Goal: Task Accomplishment & Management: Complete application form

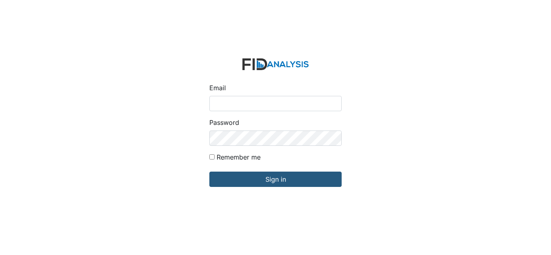
type input "[EMAIL_ADDRESS][DOMAIN_NAME]"
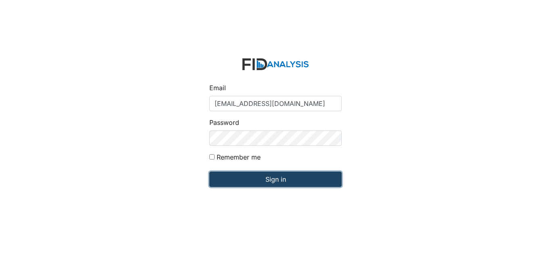
click at [292, 183] on input "Sign in" at bounding box center [275, 179] width 132 height 15
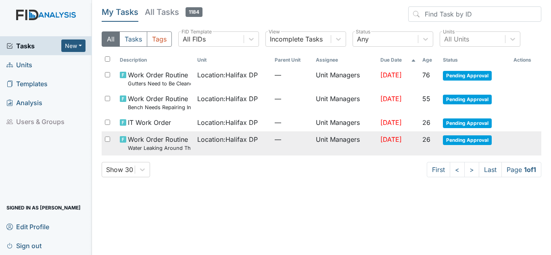
click at [201, 146] on td "Location : [GEOGRAPHIC_DATA] DP" at bounding box center [232, 143] width 77 height 24
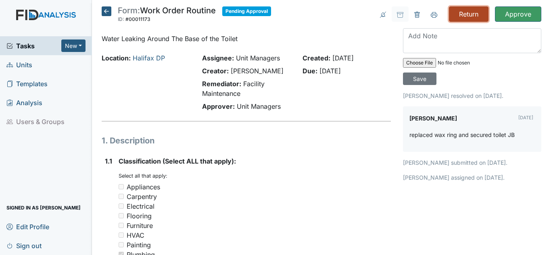
click at [472, 20] on input "Return" at bounding box center [469, 13] width 40 height 15
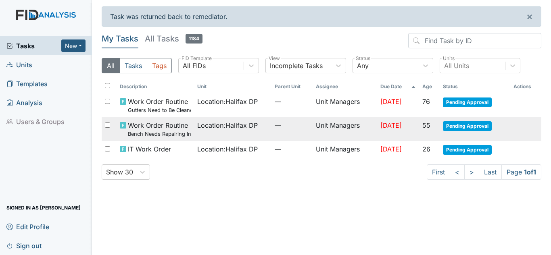
click at [216, 132] on td "Location : [GEOGRAPHIC_DATA] DP" at bounding box center [232, 129] width 77 height 24
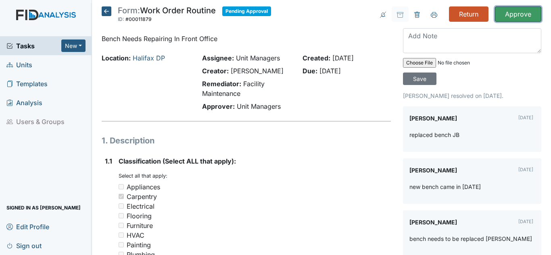
click at [524, 14] on input "Approve" at bounding box center [518, 13] width 46 height 15
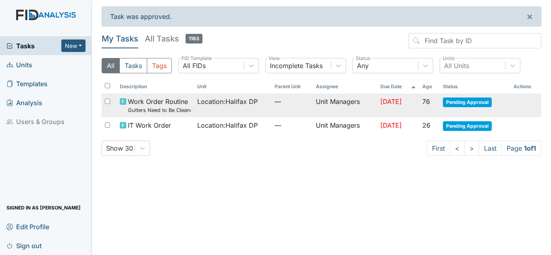
click at [240, 105] on span "Location : Halifax DP" at bounding box center [227, 102] width 60 height 10
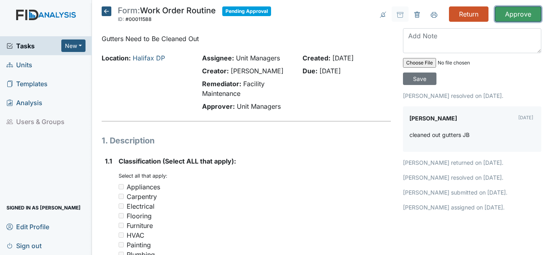
click at [512, 18] on input "Approve" at bounding box center [518, 13] width 46 height 15
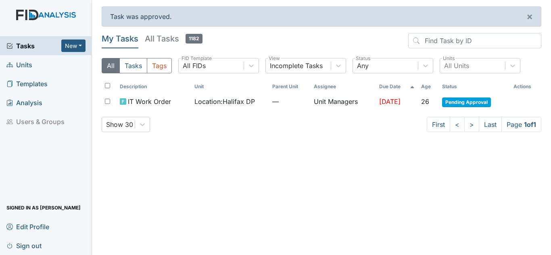
click at [35, 65] on link "Units" at bounding box center [46, 64] width 92 height 19
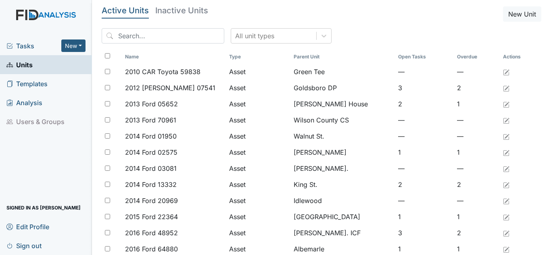
click at [174, 47] on div "All unit types" at bounding box center [321, 39] width 439 height 22
click at [176, 36] on input "search" at bounding box center [163, 35] width 123 height 15
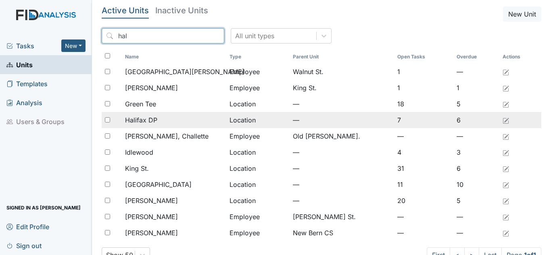
type input "hal"
click at [175, 120] on div "Halifax DP" at bounding box center [174, 120] width 98 height 10
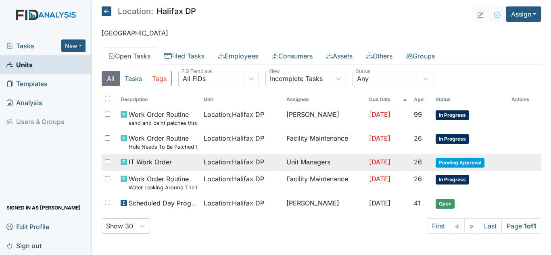
click at [221, 159] on span "Location : [GEOGRAPHIC_DATA] DP" at bounding box center [234, 162] width 60 height 10
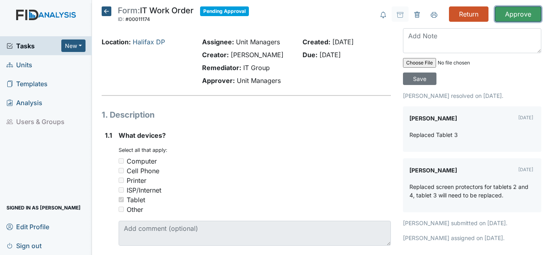
click at [509, 17] on input "Approve" at bounding box center [518, 13] width 46 height 15
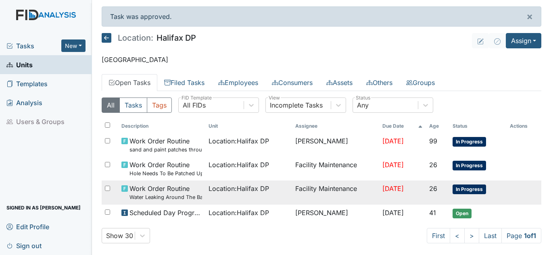
click at [208, 187] on span "Location : [GEOGRAPHIC_DATA] DP" at bounding box center [238, 189] width 60 height 10
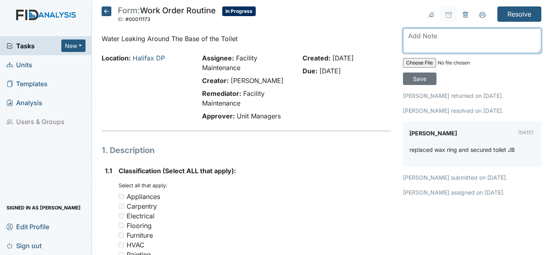
click at [462, 41] on textarea at bounding box center [472, 40] width 138 height 25
type textarea "The toilet is still leaking, there was a puddle of water that actually came thr…"
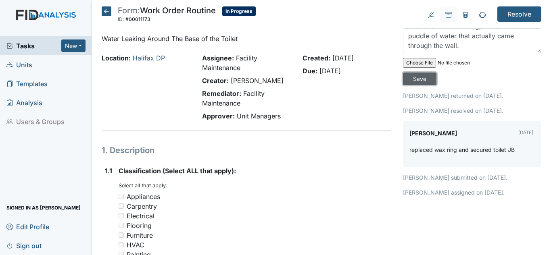
click at [409, 77] on input "Save" at bounding box center [419, 79] width 33 height 12
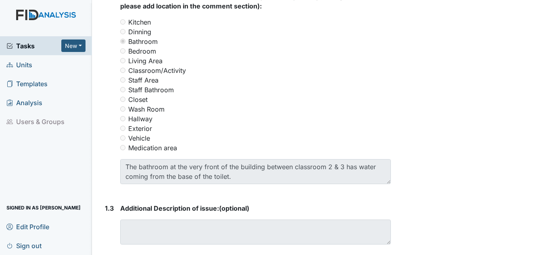
scroll to position [443, 0]
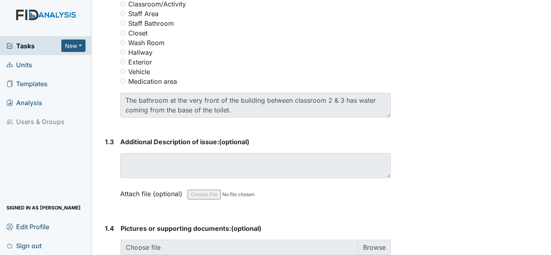
click at [30, 70] on span "Units" at bounding box center [19, 64] width 26 height 12
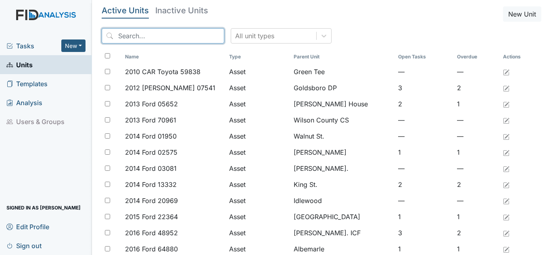
click at [156, 37] on input "search" at bounding box center [163, 35] width 123 height 15
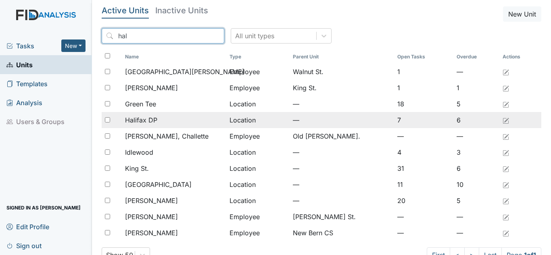
type input "hal"
click at [148, 127] on td "Halifax DP" at bounding box center [174, 120] width 104 height 16
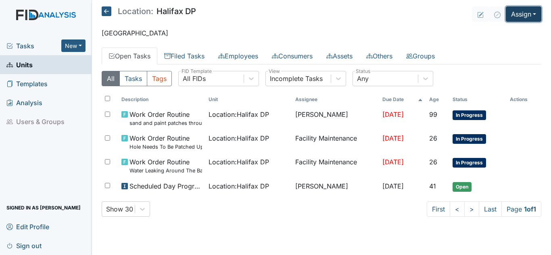
click at [522, 12] on button "Assign" at bounding box center [523, 13] width 35 height 15
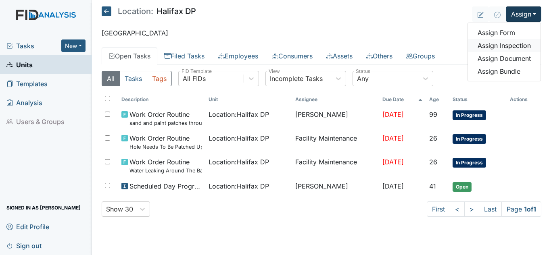
click at [483, 46] on link "Assign Inspection" at bounding box center [504, 45] width 73 height 13
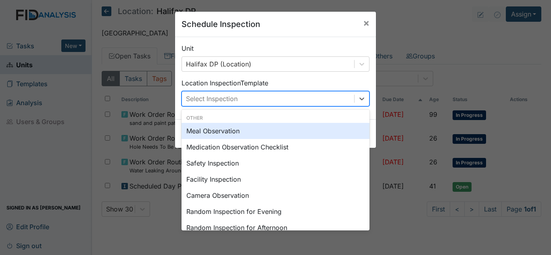
click at [264, 102] on div "Select Inspection" at bounding box center [268, 99] width 172 height 15
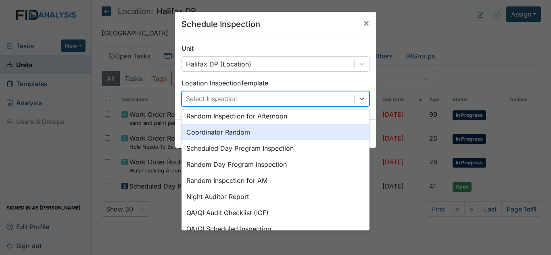
scroll to position [121, 0]
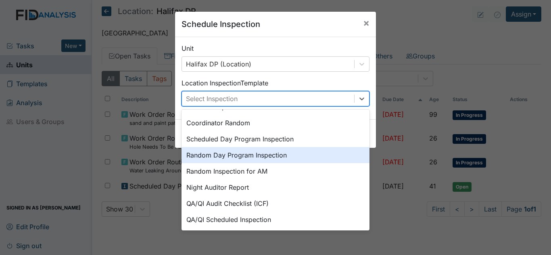
click at [284, 154] on div "Random Day Program Inspection" at bounding box center [275, 155] width 188 height 16
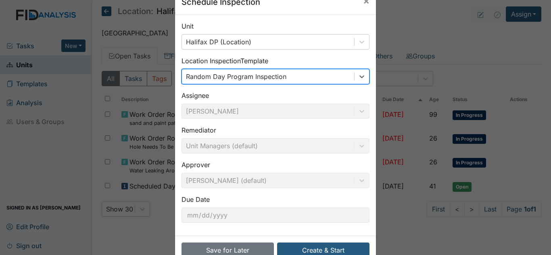
scroll to position [43, 0]
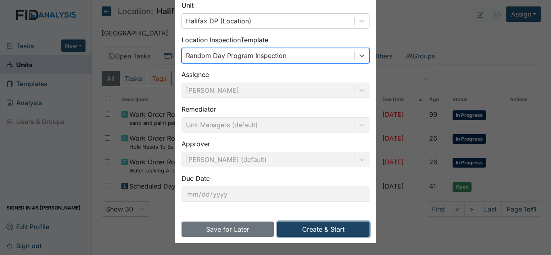
click at [323, 233] on button "Create & Start" at bounding box center [323, 229] width 92 height 15
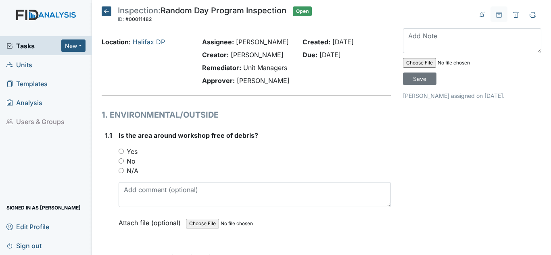
click at [134, 156] on label "Yes" at bounding box center [132, 152] width 11 height 10
click at [124, 154] on input "Yes" at bounding box center [121, 151] width 5 height 5
radio input "true"
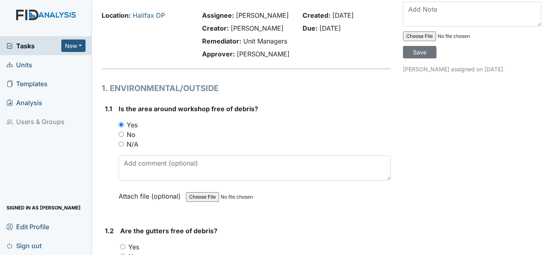
scroll to position [121, 0]
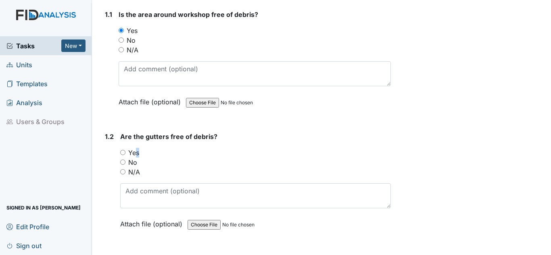
click at [135, 153] on label "Yes" at bounding box center [133, 153] width 11 height 10
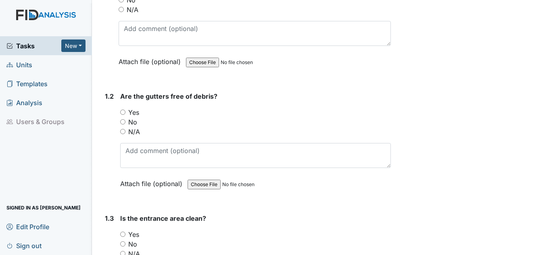
click at [129, 113] on label "Yes" at bounding box center [133, 113] width 11 height 10
click at [125, 113] on input "Yes" at bounding box center [122, 112] width 5 height 5
radio input "true"
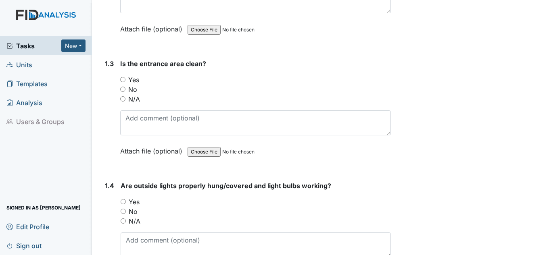
scroll to position [323, 0]
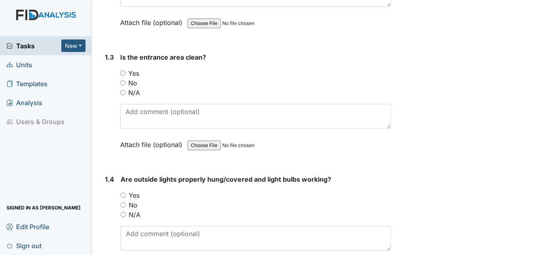
click at [136, 75] on label "Yes" at bounding box center [133, 74] width 11 height 10
click at [125, 75] on input "Yes" at bounding box center [122, 73] width 5 height 5
radio input "true"
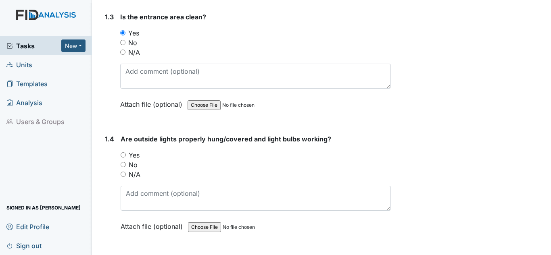
drag, startPoint x: 133, startPoint y: 156, endPoint x: 148, endPoint y: 156, distance: 15.3
click at [134, 156] on label "Yes" at bounding box center [134, 155] width 11 height 10
click at [126, 156] on input "Yes" at bounding box center [123, 154] width 5 height 5
radio input "true"
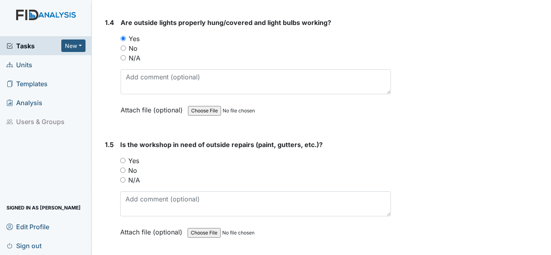
scroll to position [484, 0]
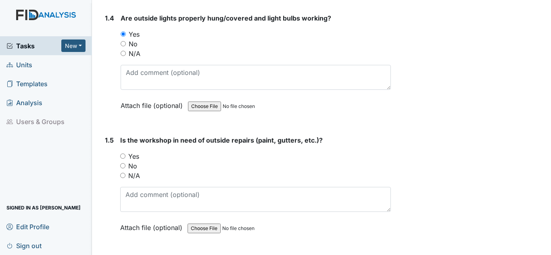
click at [135, 168] on label "No" at bounding box center [132, 166] width 9 height 10
click at [125, 168] on input "No" at bounding box center [122, 165] width 5 height 5
radio input "true"
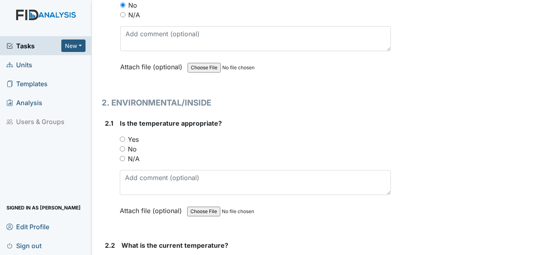
scroll to position [645, 0]
click at [134, 140] on label "Yes" at bounding box center [133, 139] width 11 height 10
click at [125, 140] on input "Yes" at bounding box center [122, 138] width 5 height 5
radio input "true"
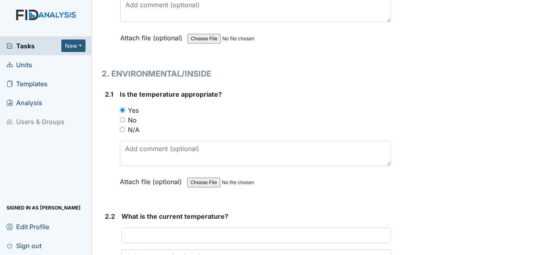
scroll to position [726, 0]
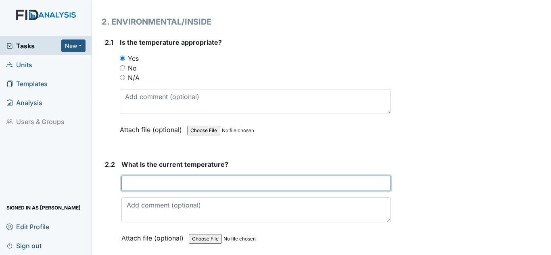
drag, startPoint x: 146, startPoint y: 187, endPoint x: 156, endPoint y: 194, distance: 12.4
click at [156, 191] on div "What is the current temperature? This field is required. Attach file (optional)…" at bounding box center [255, 204] width 269 height 89
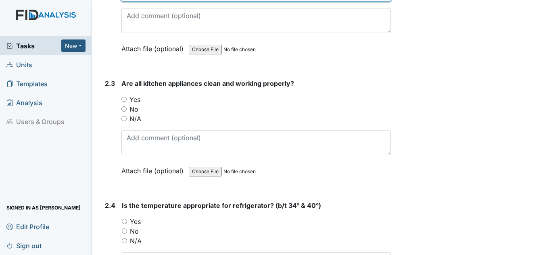
scroll to position [927, 0]
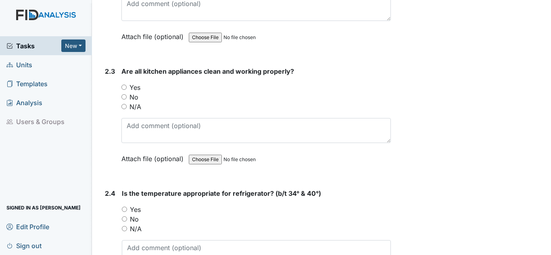
type input "74 74 74"
click at [132, 87] on label "Yes" at bounding box center [134, 88] width 11 height 10
click at [127, 87] on input "Yes" at bounding box center [123, 87] width 5 height 5
radio input "true"
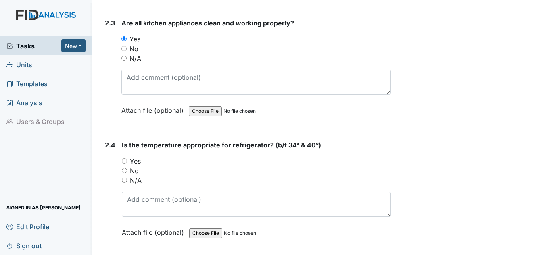
scroll to position [1048, 0]
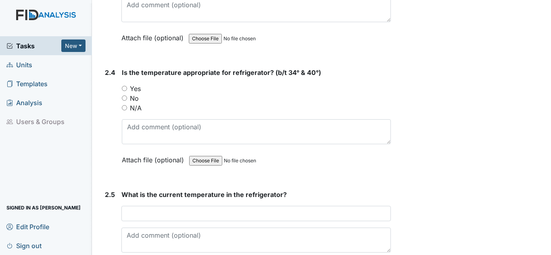
click at [139, 89] on label "Yes" at bounding box center [135, 89] width 11 height 10
click at [127, 89] on input "Yes" at bounding box center [124, 88] width 5 height 5
radio input "true"
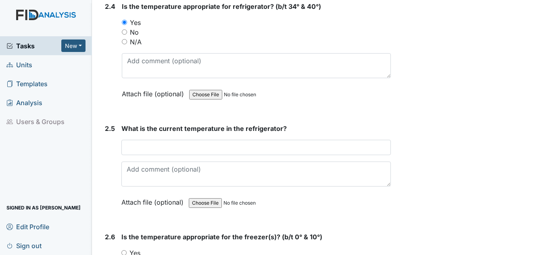
scroll to position [1129, 0]
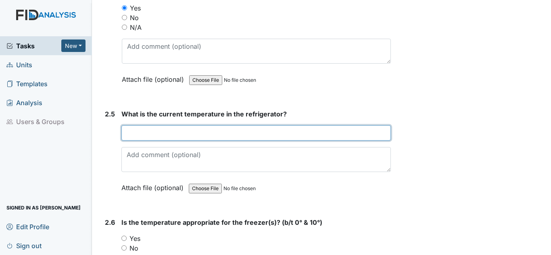
drag, startPoint x: 156, startPoint y: 129, endPoint x: 145, endPoint y: 115, distance: 18.1
click at [149, 120] on div "What is the current temperature in the refrigerator? This field is required. At…" at bounding box center [255, 153] width 269 height 89
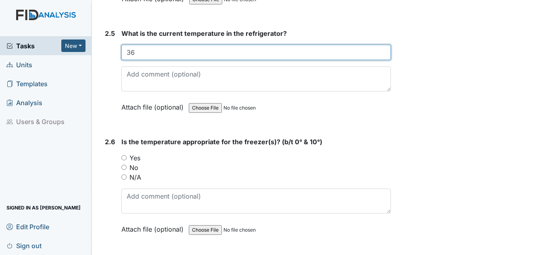
type input "36"
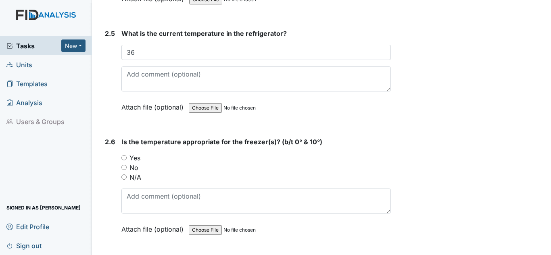
click at [131, 157] on label "Yes" at bounding box center [134, 158] width 11 height 10
click at [127, 157] on input "Yes" at bounding box center [123, 157] width 5 height 5
radio input "true"
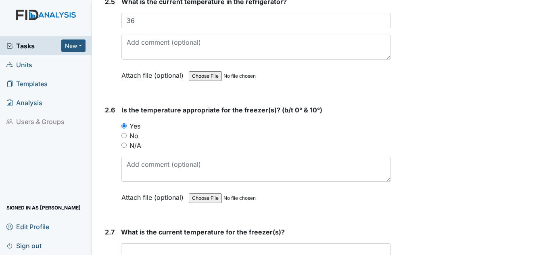
scroll to position [1290, 0]
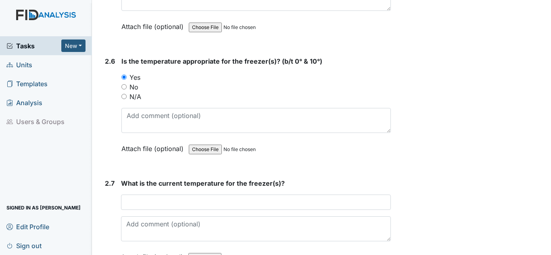
click at [150, 211] on div "What is the current temperature for the freezer(s)? This field is required. Att…" at bounding box center [256, 223] width 270 height 89
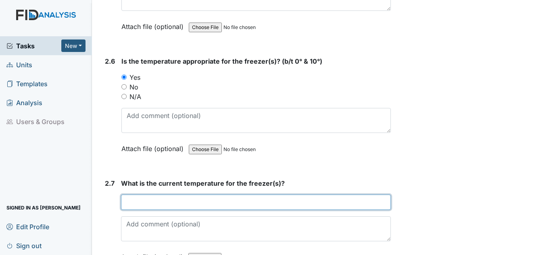
click at [152, 204] on input "text" at bounding box center [256, 202] width 270 height 15
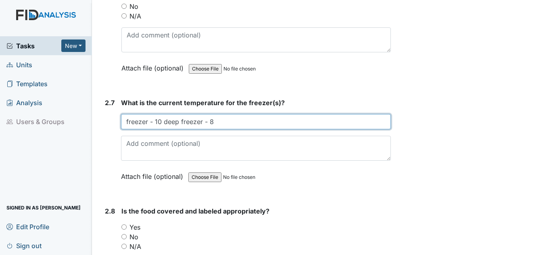
scroll to position [1451, 0]
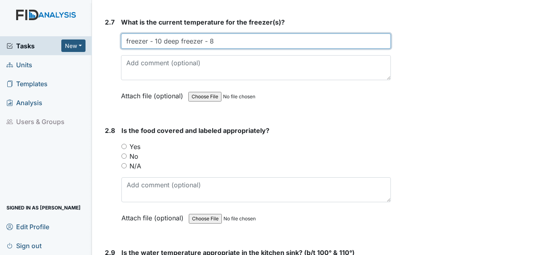
type input "freezer - 10 deep freezer - 8"
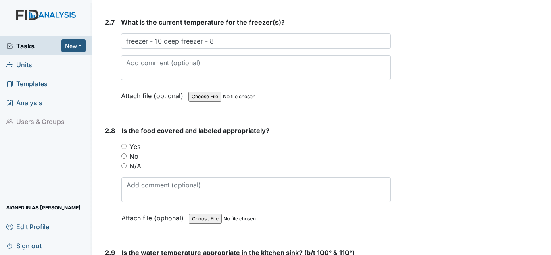
click at [134, 143] on label "Yes" at bounding box center [134, 147] width 11 height 10
click at [127, 144] on input "Yes" at bounding box center [123, 146] width 5 height 5
radio input "true"
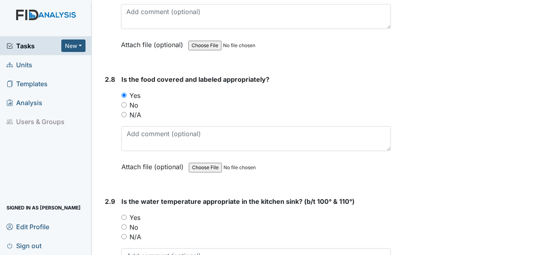
scroll to position [1572, 0]
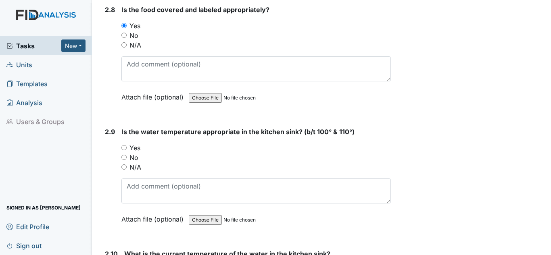
click at [133, 150] on label "Yes" at bounding box center [134, 148] width 11 height 10
click at [127, 150] on input "Yes" at bounding box center [123, 147] width 5 height 5
radio input "true"
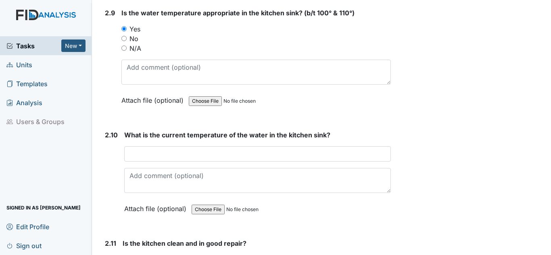
scroll to position [1693, 0]
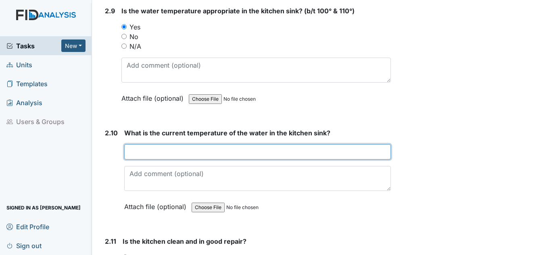
drag, startPoint x: 153, startPoint y: 152, endPoint x: 151, endPoint y: 157, distance: 5.9
click at [152, 156] on input "text" at bounding box center [257, 151] width 266 height 15
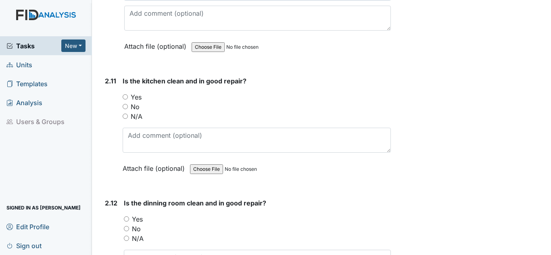
scroll to position [1854, 0]
type input "110"
click at [140, 95] on label "Yes" at bounding box center [136, 97] width 11 height 10
click at [128, 95] on input "Yes" at bounding box center [125, 96] width 5 height 5
radio input "true"
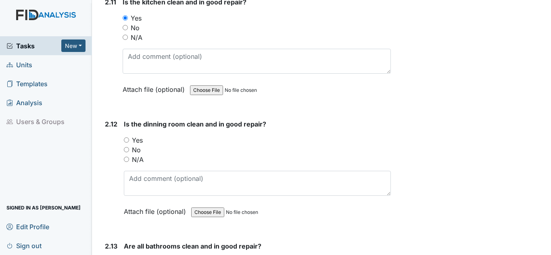
scroll to position [1935, 0]
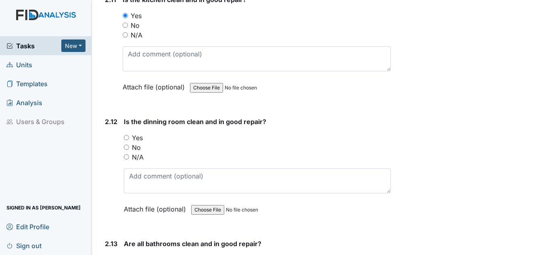
click at [137, 140] on label "Yes" at bounding box center [137, 138] width 11 height 10
click at [129, 140] on input "Yes" at bounding box center [126, 137] width 5 height 5
radio input "true"
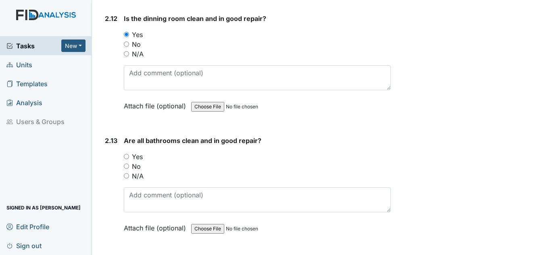
scroll to position [2056, 0]
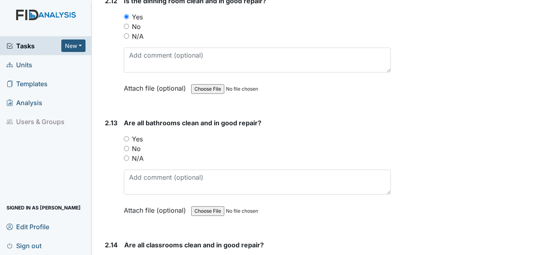
click at [139, 139] on label "Yes" at bounding box center [137, 139] width 11 height 10
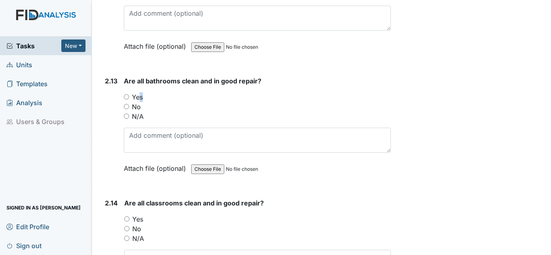
scroll to position [2137, 0]
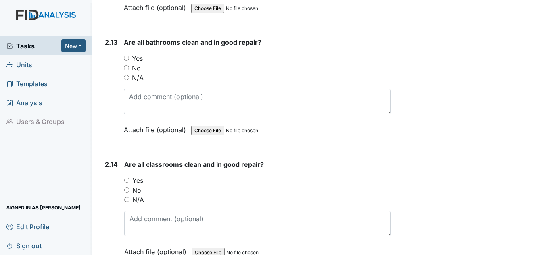
click at [128, 54] on div "Yes" at bounding box center [257, 59] width 267 height 10
click at [126, 60] on input "Yes" at bounding box center [126, 58] width 5 height 5
radio input "true"
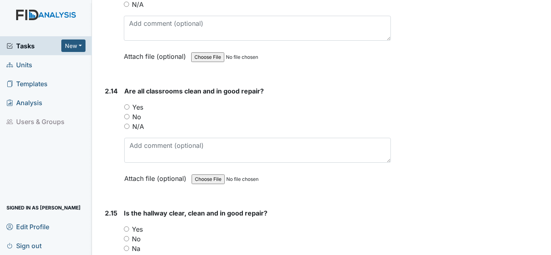
scroll to position [2217, 0]
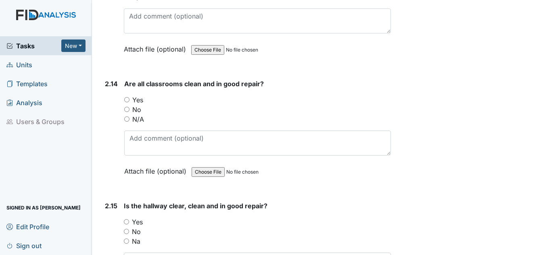
click at [141, 98] on label "Yes" at bounding box center [137, 100] width 11 height 10
click at [129, 98] on input "Yes" at bounding box center [126, 99] width 5 height 5
radio input "true"
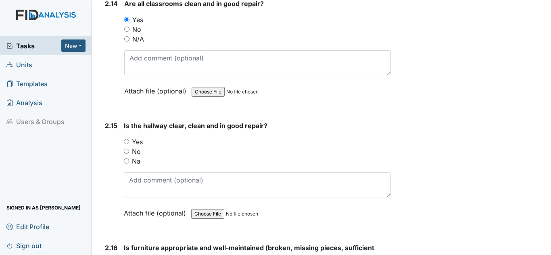
scroll to position [2298, 0]
click at [138, 141] on label "Yes" at bounding box center [137, 142] width 11 height 10
click at [129, 141] on input "Yes" at bounding box center [126, 141] width 5 height 5
radio input "true"
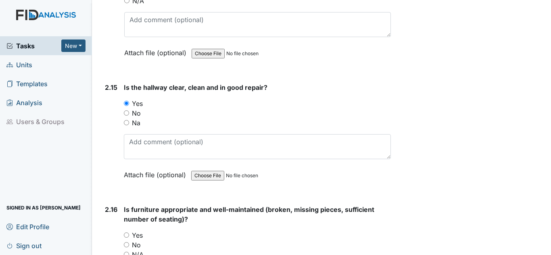
scroll to position [2419, 0]
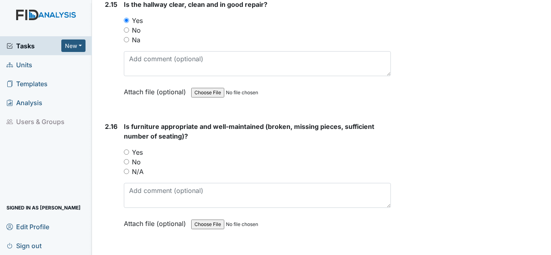
click at [140, 156] on label "Yes" at bounding box center [137, 153] width 11 height 10
click at [129, 155] on input "Yes" at bounding box center [126, 152] width 5 height 5
radio input "true"
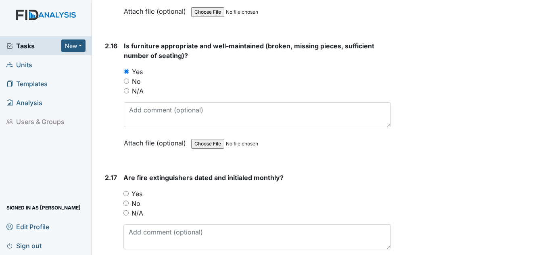
scroll to position [2540, 0]
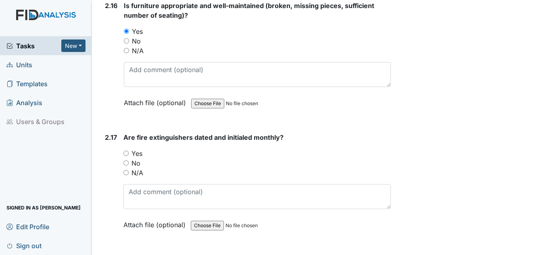
click at [134, 155] on label "Yes" at bounding box center [136, 154] width 11 height 10
click at [129, 155] on input "Yes" at bounding box center [125, 153] width 5 height 5
radio input "true"
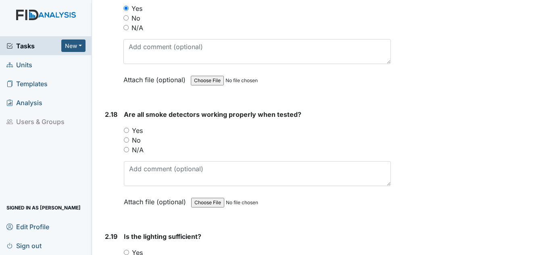
scroll to position [2701, 0]
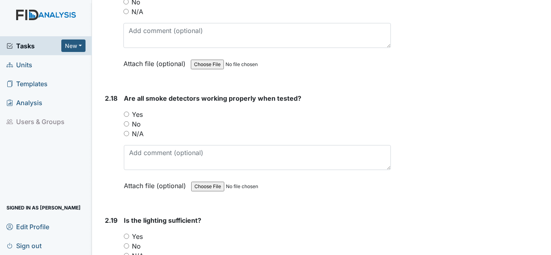
click at [139, 119] on label "Yes" at bounding box center [137, 115] width 11 height 10
click at [129, 117] on input "Yes" at bounding box center [126, 114] width 5 height 5
radio input "true"
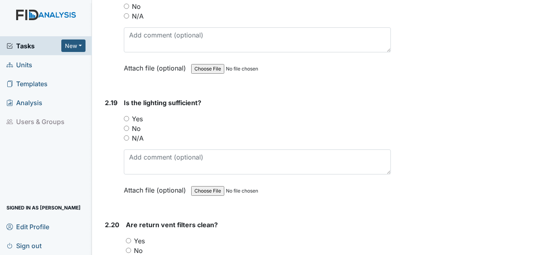
scroll to position [2822, 0]
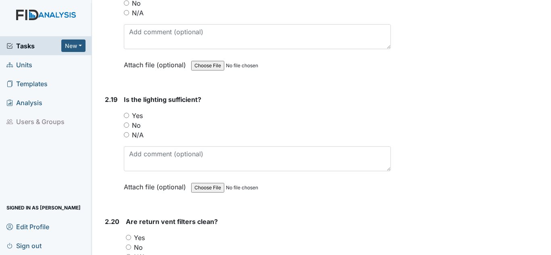
click at [134, 115] on label "Yes" at bounding box center [137, 116] width 11 height 10
click at [129, 115] on input "Yes" at bounding box center [126, 115] width 5 height 5
radio input "true"
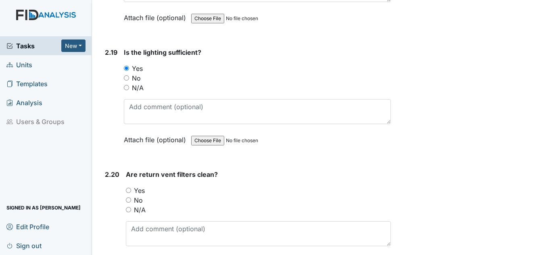
scroll to position [2943, 0]
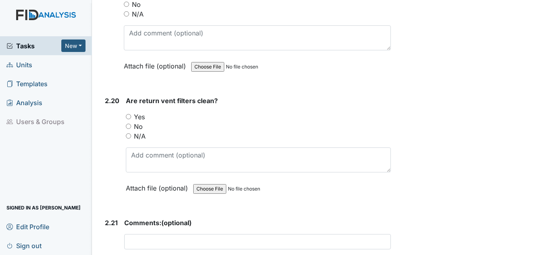
click at [146, 117] on div "Yes" at bounding box center [258, 117] width 265 height 10
click at [139, 117] on label "Yes" at bounding box center [139, 117] width 11 height 10
click at [131, 117] on input "Yes" at bounding box center [128, 116] width 5 height 5
radio input "true"
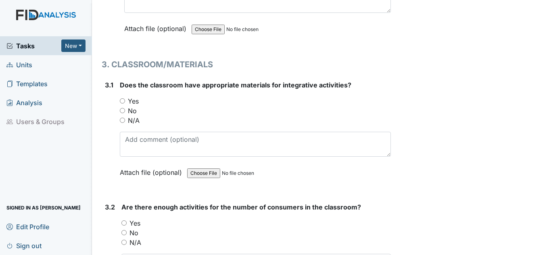
scroll to position [3225, 0]
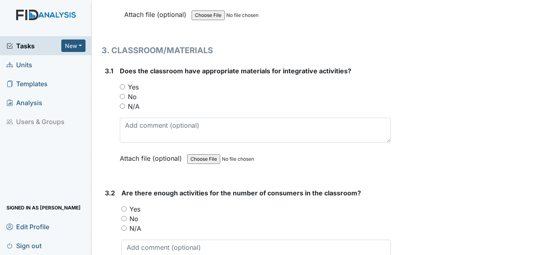
click at [133, 86] on label "Yes" at bounding box center [133, 87] width 11 height 10
click at [125, 86] on input "Yes" at bounding box center [122, 86] width 5 height 5
radio input "true"
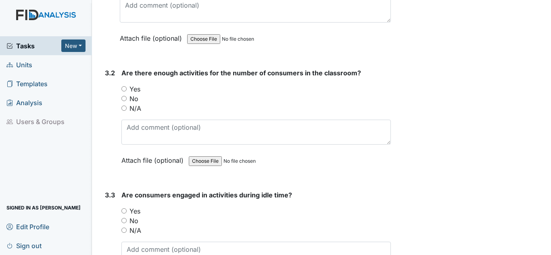
scroll to position [3346, 0]
click at [137, 89] on label "Yes" at bounding box center [134, 88] width 11 height 10
click at [127, 89] on input "Yes" at bounding box center [123, 87] width 5 height 5
radio input "true"
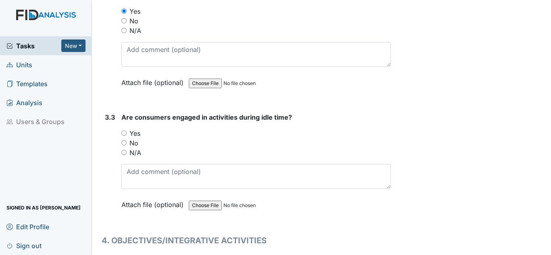
scroll to position [3427, 0]
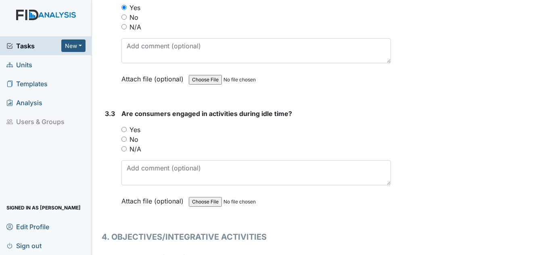
click at [139, 130] on label "Yes" at bounding box center [134, 130] width 11 height 10
click at [127, 130] on input "Yes" at bounding box center [123, 129] width 5 height 5
radio input "true"
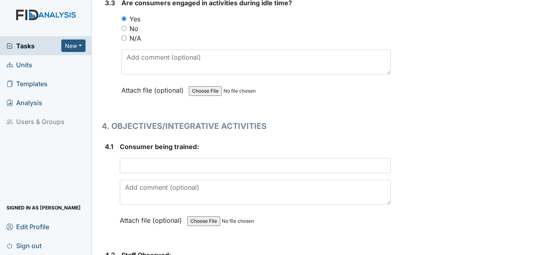
scroll to position [3548, 0]
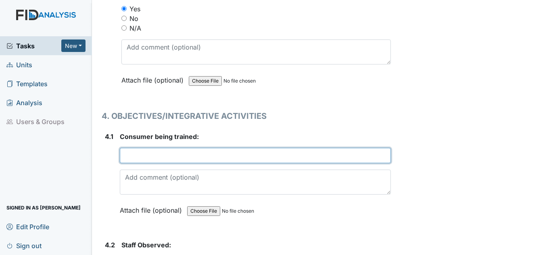
click at [176, 156] on input "text" at bounding box center [255, 155] width 271 height 15
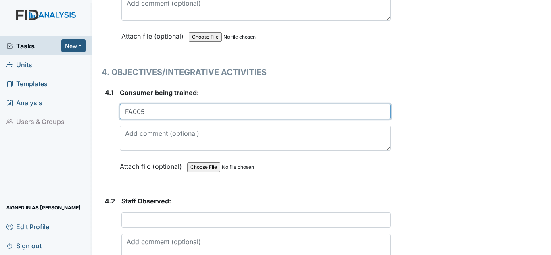
scroll to position [3669, 0]
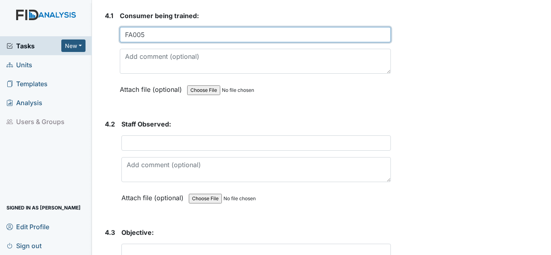
type input "FA005"
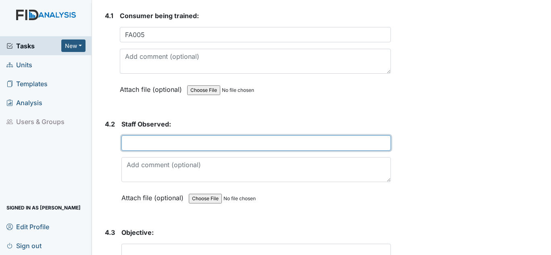
click at [188, 145] on input "text" at bounding box center [255, 142] width 269 height 15
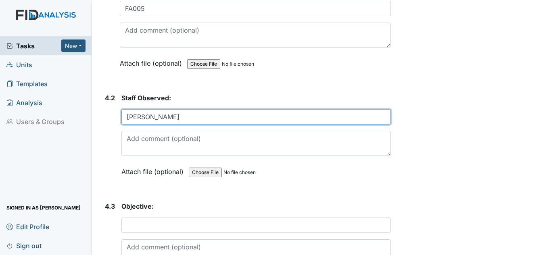
scroll to position [3709, 0]
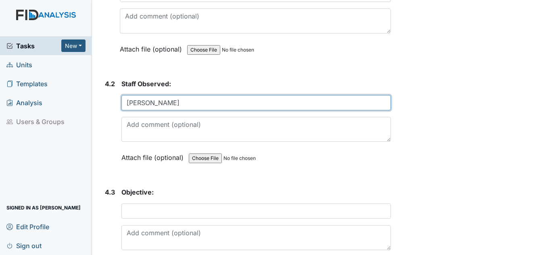
type input "[PERSON_NAME]"
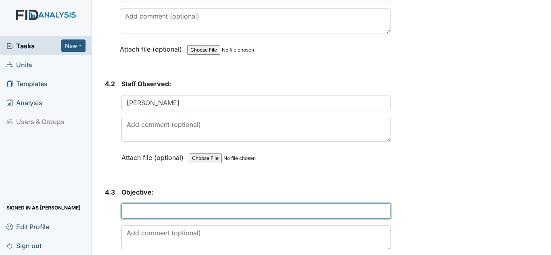
click at [166, 209] on input "text" at bounding box center [255, 211] width 269 height 15
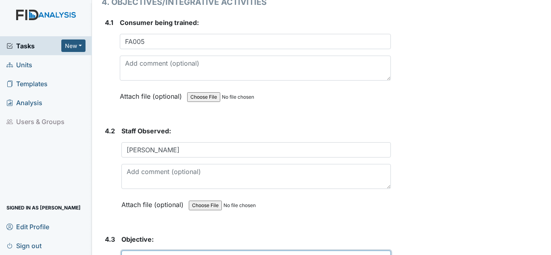
scroll to position [3588, 0]
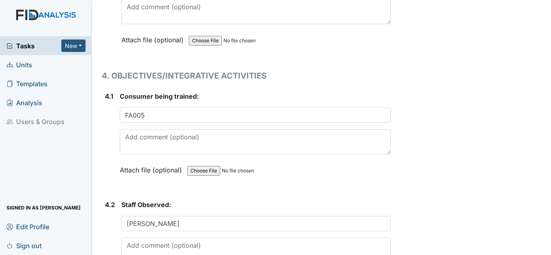
type input "FA005"
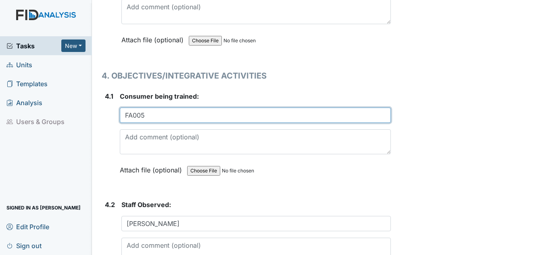
click at [152, 112] on input "FA005" at bounding box center [255, 115] width 271 height 15
type input "F"
type input "N"
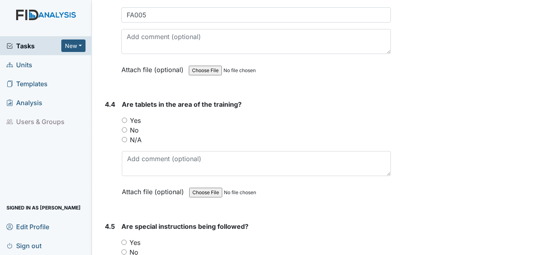
scroll to position [3910, 0]
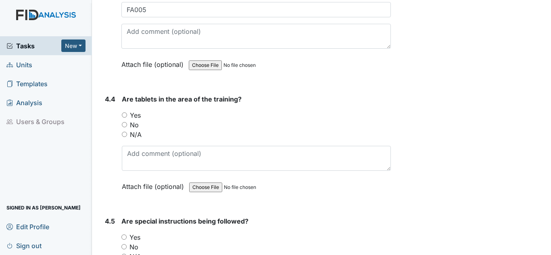
type input "MH"
click at [139, 117] on label "Yes" at bounding box center [135, 115] width 11 height 10
click at [127, 117] on input "Yes" at bounding box center [124, 114] width 5 height 5
radio input "true"
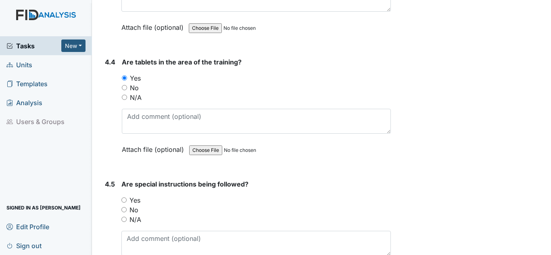
scroll to position [4031, 0]
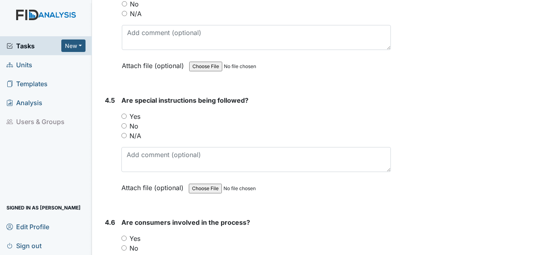
click at [127, 117] on div "Yes" at bounding box center [255, 117] width 269 height 10
click at [140, 116] on label "Yes" at bounding box center [134, 117] width 11 height 10
click at [127, 116] on input "Yes" at bounding box center [123, 116] width 5 height 5
radio input "true"
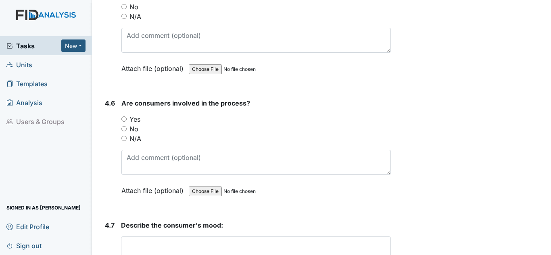
scroll to position [4152, 0]
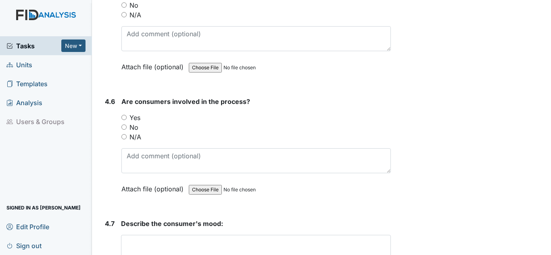
click at [135, 118] on label "Yes" at bounding box center [134, 118] width 11 height 10
click at [127, 118] on input "Yes" at bounding box center [123, 117] width 5 height 5
radio input "true"
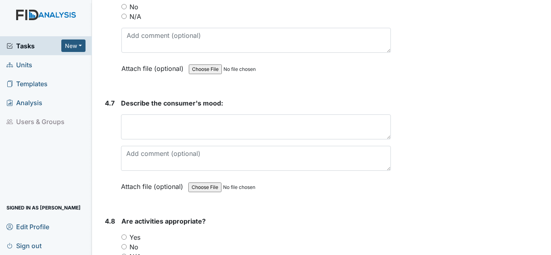
scroll to position [4273, 0]
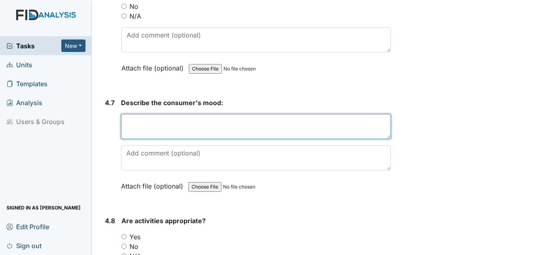
click at [140, 121] on textarea at bounding box center [256, 126] width 270 height 25
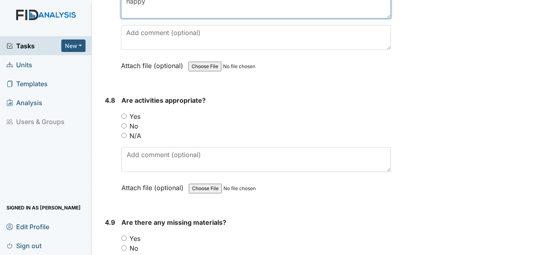
scroll to position [4394, 0]
type textarea "happy"
click at [126, 110] on div "Are activities appropriate? You must select one of the below options. Yes No N/…" at bounding box center [255, 146] width 269 height 103
click at [144, 117] on div "Yes" at bounding box center [255, 116] width 269 height 10
click at [143, 117] on div "Yes" at bounding box center [255, 116] width 269 height 10
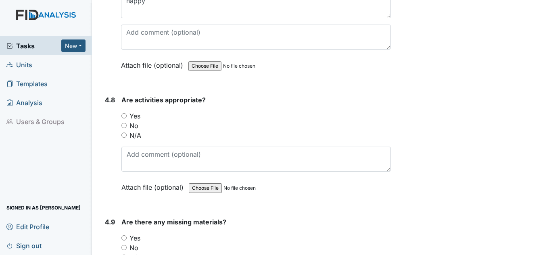
click at [138, 116] on label "Yes" at bounding box center [134, 116] width 11 height 10
click at [127, 116] on input "Yes" at bounding box center [123, 115] width 5 height 5
radio input "true"
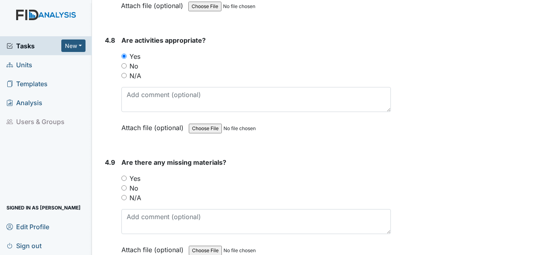
scroll to position [4556, 0]
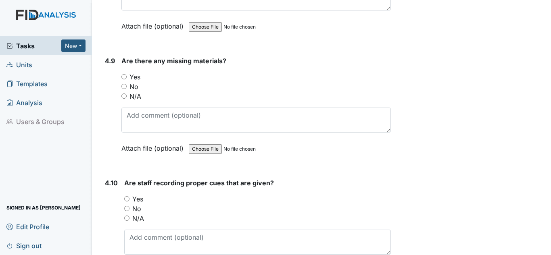
click at [139, 85] on div "No" at bounding box center [255, 87] width 269 height 10
click at [136, 87] on label "No" at bounding box center [133, 87] width 9 height 10
click at [127, 87] on input "No" at bounding box center [123, 86] width 5 height 5
radio input "true"
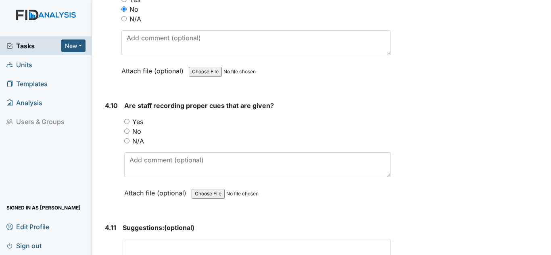
scroll to position [4636, 0]
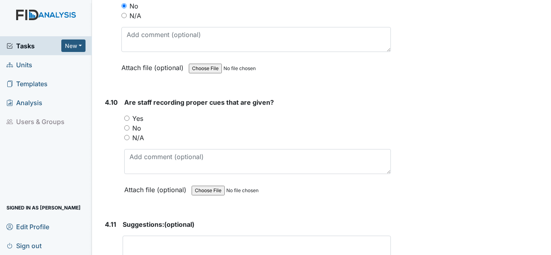
click at [138, 118] on label "Yes" at bounding box center [137, 119] width 11 height 10
click at [129, 118] on input "Yes" at bounding box center [126, 118] width 5 height 5
radio input "true"
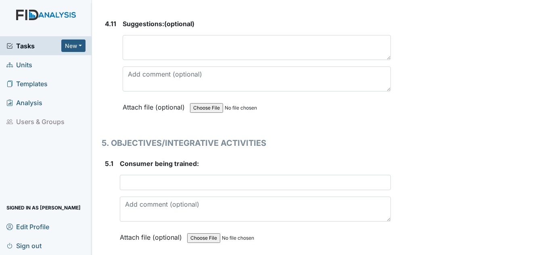
scroll to position [4838, 0]
click at [150, 172] on div "Consumer being trained: This field is required. Attach file (optional) You can …" at bounding box center [255, 202] width 271 height 89
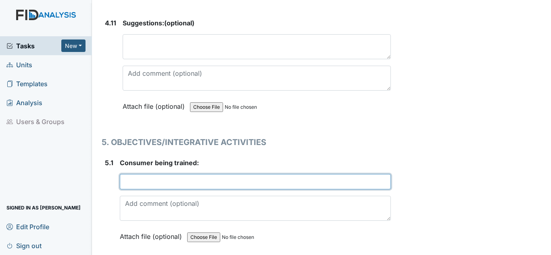
click at [146, 180] on input "text" at bounding box center [255, 181] width 271 height 15
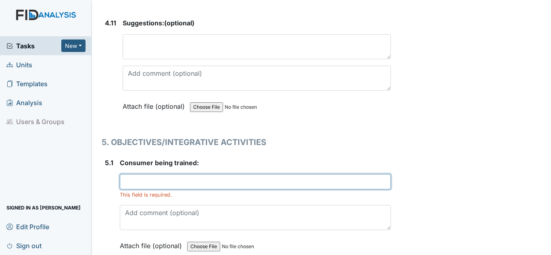
click at [174, 179] on input "text" at bounding box center [255, 181] width 271 height 15
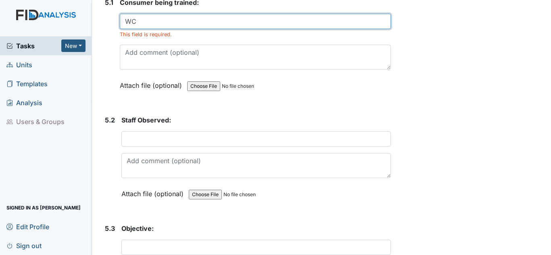
scroll to position [4999, 0]
type input "WC"
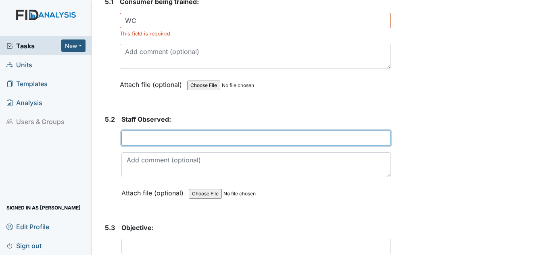
click at [202, 134] on input "text" at bounding box center [255, 138] width 269 height 15
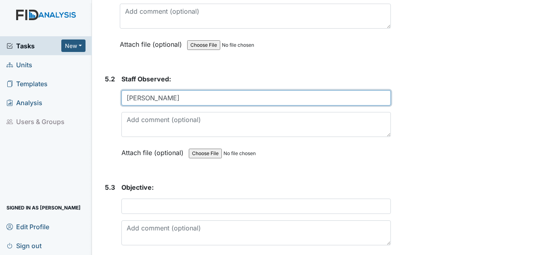
type input "[PERSON_NAME]"
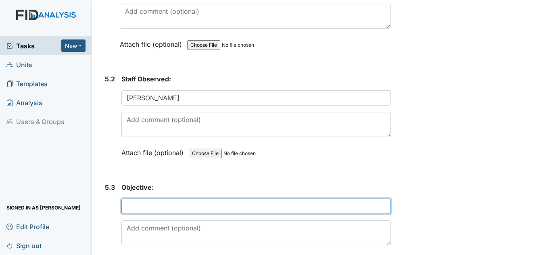
drag, startPoint x: 134, startPoint y: 210, endPoint x: 130, endPoint y: 202, distance: 8.8
click at [134, 210] on input "text" at bounding box center [255, 206] width 269 height 15
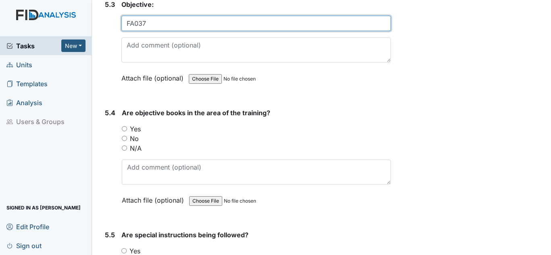
scroll to position [5281, 0]
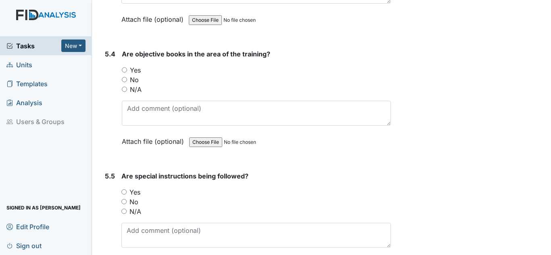
type input "FA037"
click at [137, 73] on label "Yes" at bounding box center [135, 70] width 11 height 10
click at [127, 73] on input "Yes" at bounding box center [124, 69] width 5 height 5
radio input "true"
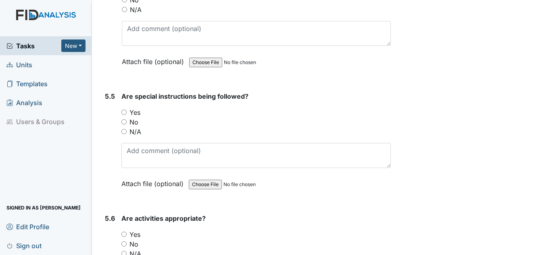
scroll to position [5362, 0]
click at [137, 113] on label "Yes" at bounding box center [134, 112] width 11 height 10
click at [127, 113] on input "Yes" at bounding box center [123, 111] width 5 height 5
radio input "true"
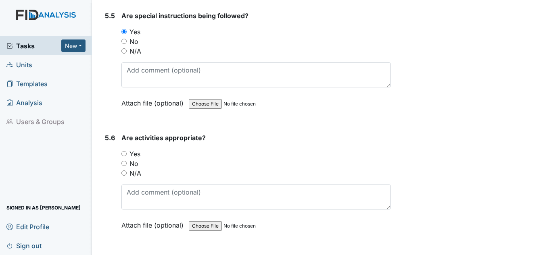
scroll to position [5442, 0]
click at [136, 150] on label "Yes" at bounding box center [134, 153] width 11 height 10
click at [127, 150] on input "Yes" at bounding box center [123, 152] width 5 height 5
radio input "true"
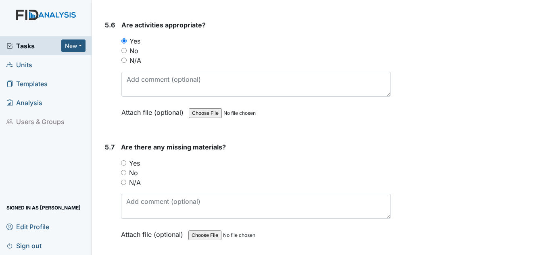
scroll to position [5604, 0]
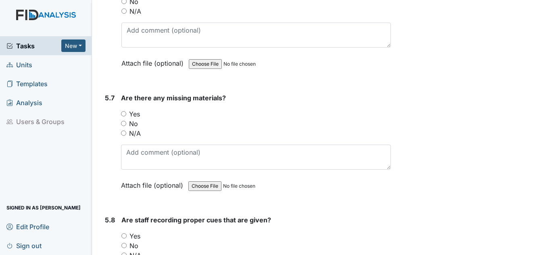
click at [126, 124] on input "No" at bounding box center [123, 123] width 5 height 5
radio input "true"
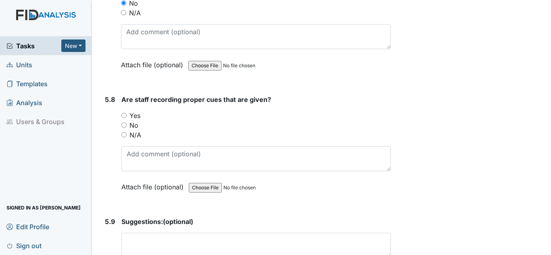
scroll to position [5725, 0]
click at [138, 115] on label "Yes" at bounding box center [134, 115] width 11 height 10
click at [127, 115] on input "Yes" at bounding box center [123, 114] width 5 height 5
radio input "true"
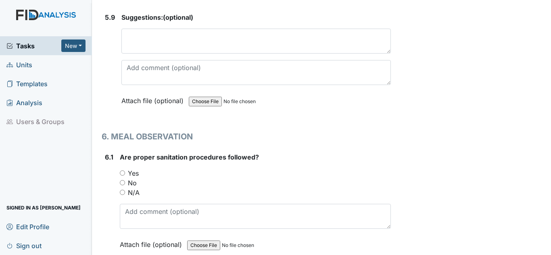
scroll to position [6007, 0]
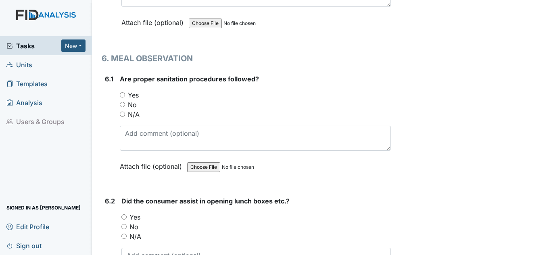
click at [126, 93] on div "Yes" at bounding box center [255, 95] width 271 height 10
click at [133, 94] on label "Yes" at bounding box center [133, 95] width 11 height 10
click at [125, 94] on input "Yes" at bounding box center [122, 94] width 5 height 5
radio input "true"
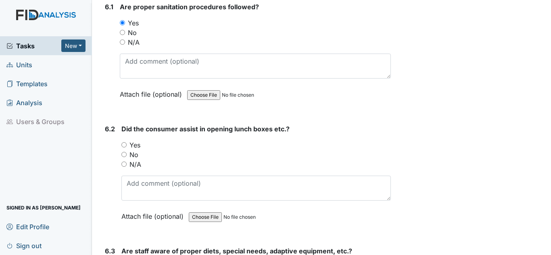
scroll to position [6087, 0]
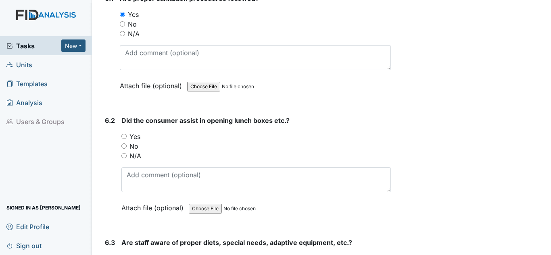
click at [138, 138] on label "Yes" at bounding box center [134, 137] width 11 height 10
click at [127, 138] on input "Yes" at bounding box center [123, 136] width 5 height 5
radio input "true"
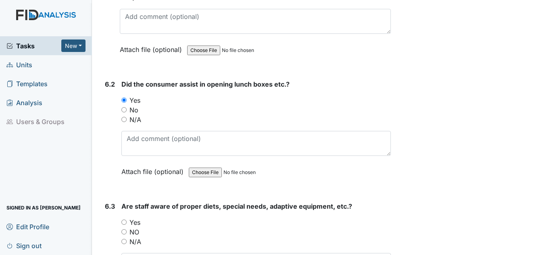
scroll to position [6208, 0]
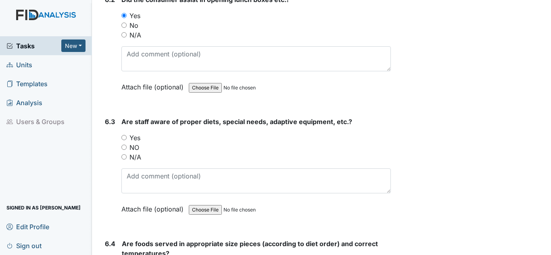
click at [135, 134] on label "Yes" at bounding box center [134, 138] width 11 height 10
click at [127, 135] on input "Yes" at bounding box center [123, 137] width 5 height 5
radio input "true"
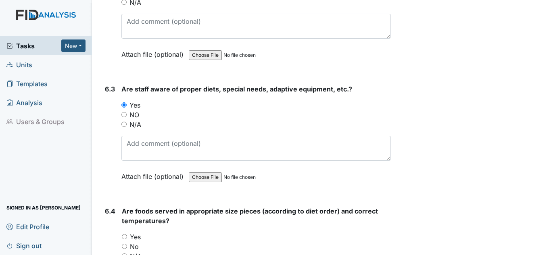
scroll to position [6329, 0]
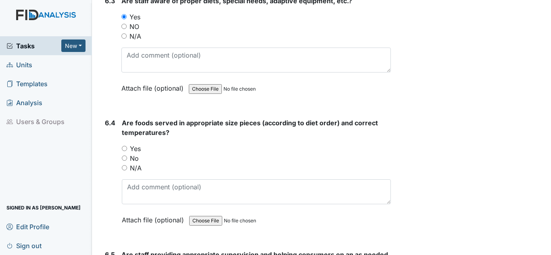
click at [135, 150] on label "Yes" at bounding box center [135, 149] width 11 height 10
click at [127, 150] on input "Yes" at bounding box center [124, 148] width 5 height 5
radio input "true"
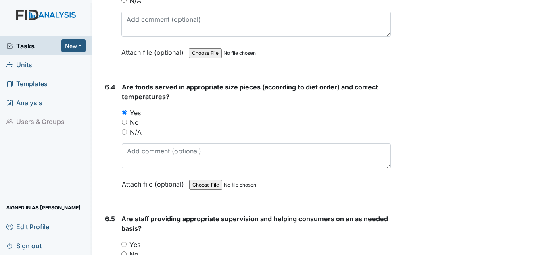
scroll to position [6450, 0]
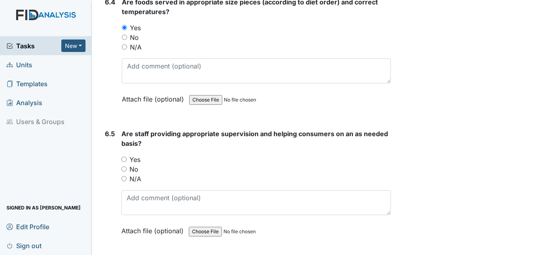
click at [130, 158] on label "Yes" at bounding box center [134, 160] width 11 height 10
click at [127, 158] on input "Yes" at bounding box center [123, 159] width 5 height 5
radio input "true"
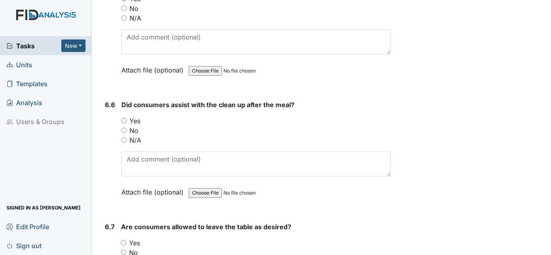
scroll to position [6612, 0]
click at [133, 123] on label "Yes" at bounding box center [134, 121] width 11 height 10
click at [127, 123] on input "Yes" at bounding box center [123, 120] width 5 height 5
radio input "true"
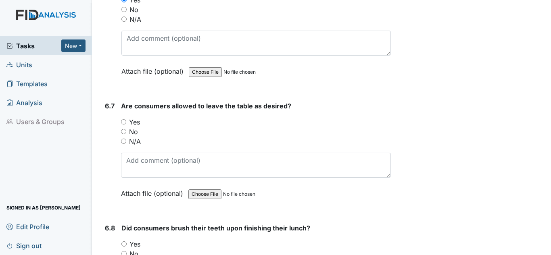
scroll to position [6732, 0]
click at [137, 118] on label "Yes" at bounding box center [134, 122] width 11 height 10
click at [126, 119] on input "Yes" at bounding box center [123, 121] width 5 height 5
radio input "true"
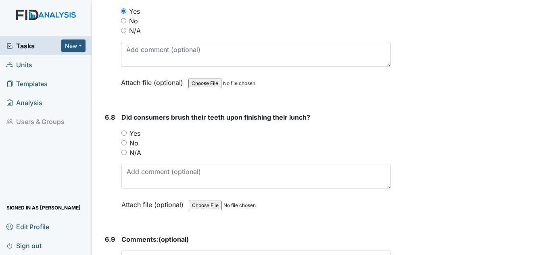
scroll to position [6894, 0]
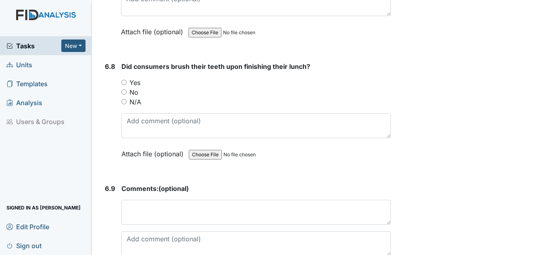
click at [137, 83] on label "Yes" at bounding box center [134, 83] width 11 height 10
click at [127, 83] on input "Yes" at bounding box center [123, 82] width 5 height 5
radio input "true"
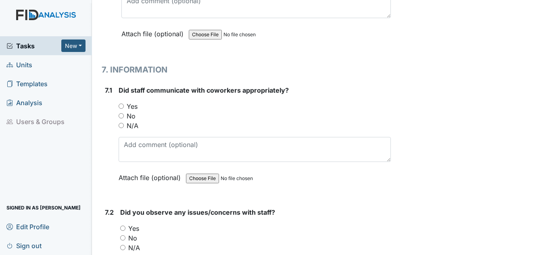
scroll to position [7136, 0]
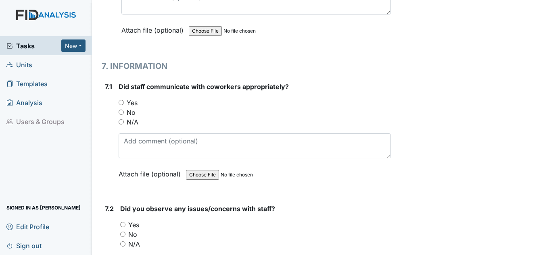
click at [135, 106] on label "Yes" at bounding box center [132, 103] width 11 height 10
click at [124, 105] on input "Yes" at bounding box center [121, 102] width 5 height 5
radio input "true"
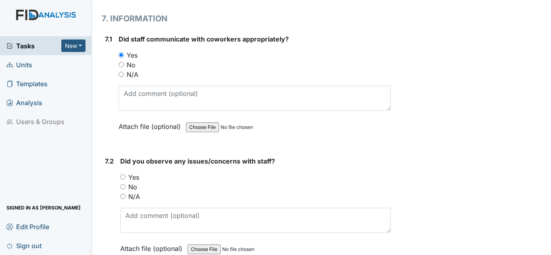
scroll to position [7257, 0]
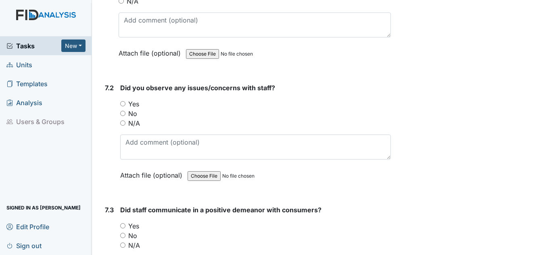
click at [136, 113] on label "No" at bounding box center [132, 114] width 9 height 10
click at [125, 113] on input "No" at bounding box center [122, 113] width 5 height 5
radio input "true"
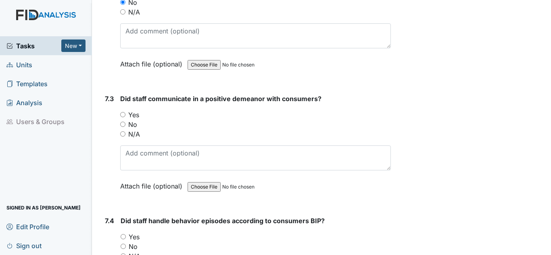
scroll to position [7378, 0]
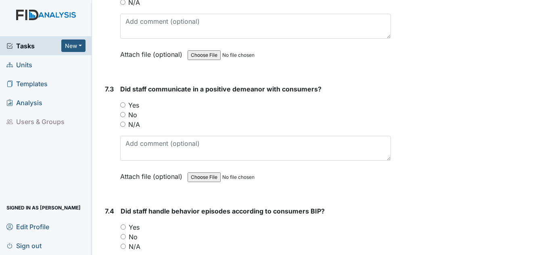
click at [132, 105] on label "Yes" at bounding box center [133, 105] width 11 height 10
click at [125, 105] on input "Yes" at bounding box center [122, 104] width 5 height 5
radio input "true"
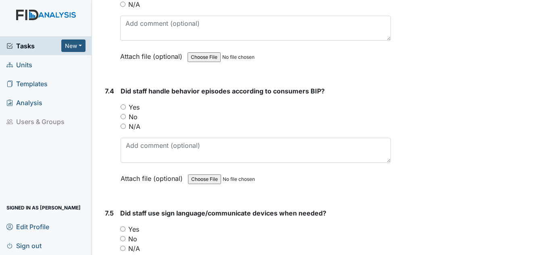
scroll to position [7498, 0]
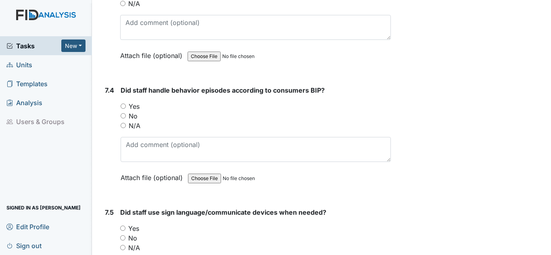
click at [135, 107] on label "Yes" at bounding box center [134, 107] width 11 height 10
click at [126, 107] on input "Yes" at bounding box center [123, 106] width 5 height 5
radio input "true"
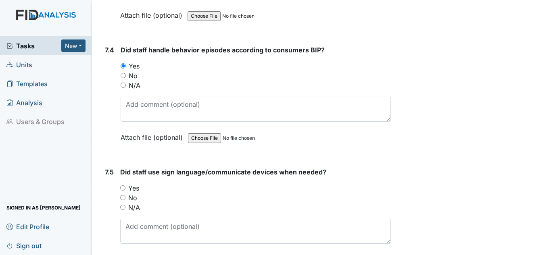
scroll to position [7619, 0]
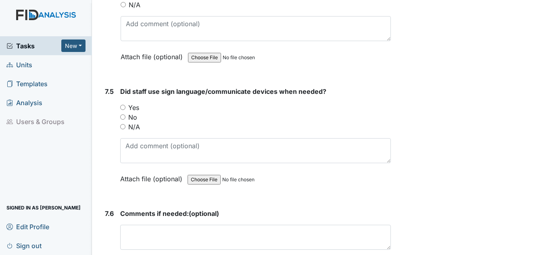
click at [135, 111] on label "Yes" at bounding box center [133, 108] width 11 height 10
click at [125, 110] on input "Yes" at bounding box center [122, 107] width 5 height 5
radio input "true"
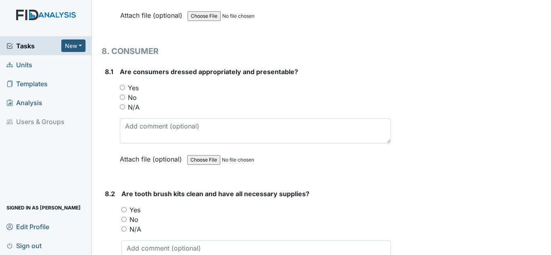
scroll to position [7902, 0]
click at [136, 88] on label "Yes" at bounding box center [133, 88] width 11 height 10
click at [125, 88] on input "Yes" at bounding box center [122, 87] width 5 height 5
radio input "true"
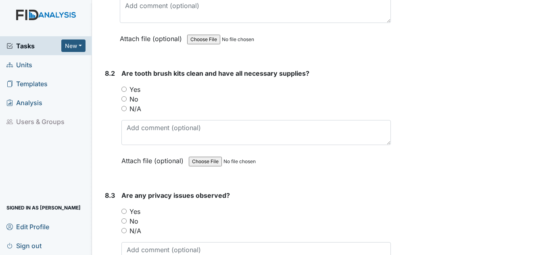
scroll to position [8023, 0]
click at [135, 86] on label "Yes" at bounding box center [134, 89] width 11 height 10
click at [127, 86] on input "Yes" at bounding box center [123, 88] width 5 height 5
radio input "true"
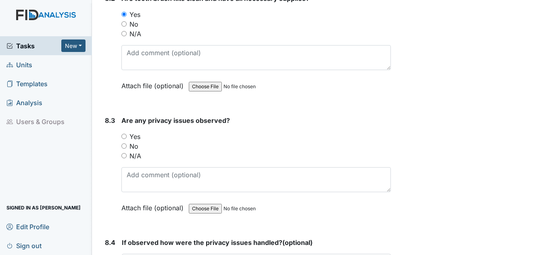
scroll to position [8103, 0]
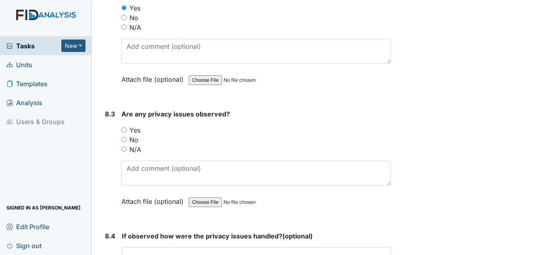
click at [135, 139] on label "No" at bounding box center [133, 140] width 9 height 10
click at [127, 139] on input "No" at bounding box center [123, 139] width 5 height 5
radio input "true"
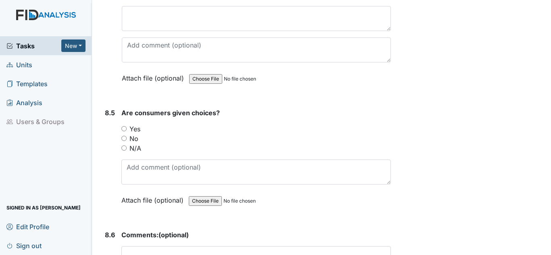
scroll to position [8345, 0]
click at [137, 128] on label "Yes" at bounding box center [134, 129] width 11 height 10
click at [127, 128] on input "Yes" at bounding box center [123, 128] width 5 height 5
radio input "true"
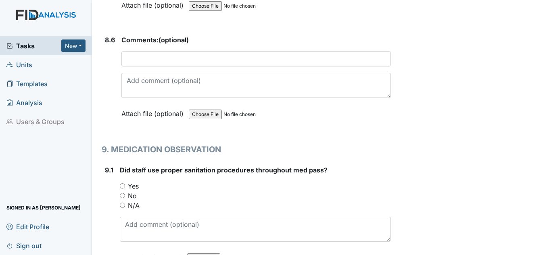
scroll to position [8547, 0]
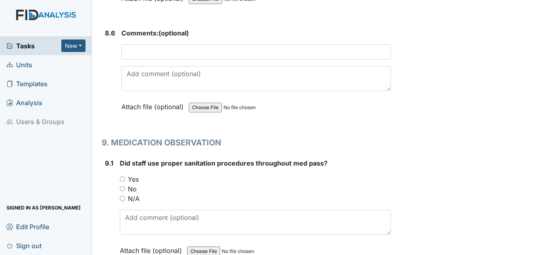
click at [135, 174] on div "Did staff use proper sanitation procedures throughout med pass? You must select…" at bounding box center [255, 209] width 271 height 103
click at [129, 182] on label "Yes" at bounding box center [133, 180] width 11 height 10
click at [125, 182] on input "Yes" at bounding box center [122, 179] width 5 height 5
radio input "true"
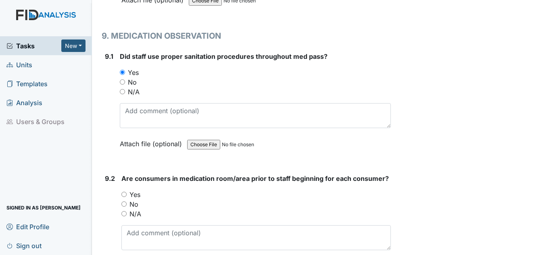
scroll to position [8668, 0]
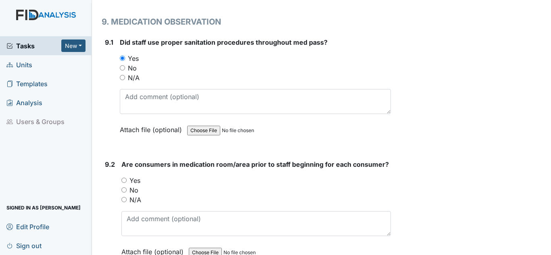
click at [135, 181] on label "Yes" at bounding box center [134, 181] width 11 height 10
click at [127, 181] on input "Yes" at bounding box center [123, 180] width 5 height 5
radio input "true"
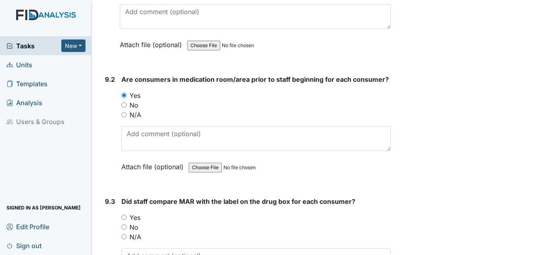
scroll to position [8789, 0]
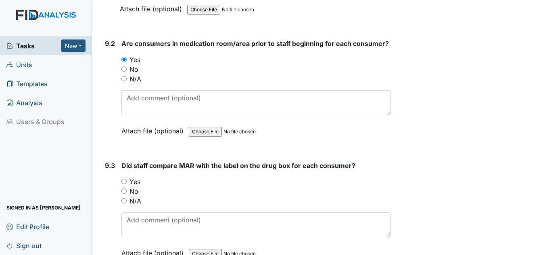
click at [136, 183] on label "Yes" at bounding box center [134, 182] width 11 height 10
click at [127, 183] on input "Yes" at bounding box center [123, 181] width 5 height 5
radio input "true"
click at [136, 183] on label "Yes" at bounding box center [134, 182] width 11 height 10
click at [127, 183] on input "Yes" at bounding box center [123, 181] width 5 height 5
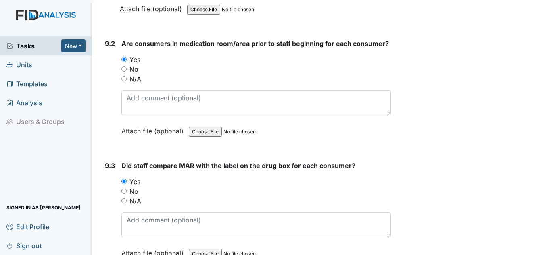
scroll to position [8909, 0]
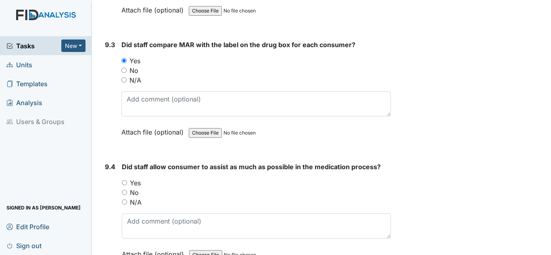
click at [133, 182] on label "Yes" at bounding box center [135, 183] width 11 height 10
click at [127, 182] on input "Yes" at bounding box center [124, 182] width 5 height 5
radio input "true"
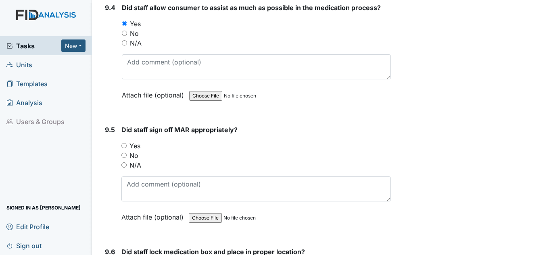
scroll to position [9071, 0]
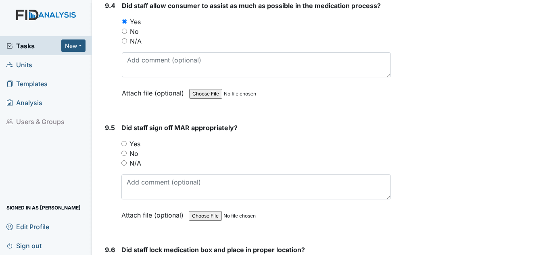
click at [137, 143] on label "Yes" at bounding box center [134, 144] width 11 height 10
click at [127, 143] on input "Yes" at bounding box center [123, 143] width 5 height 5
radio input "true"
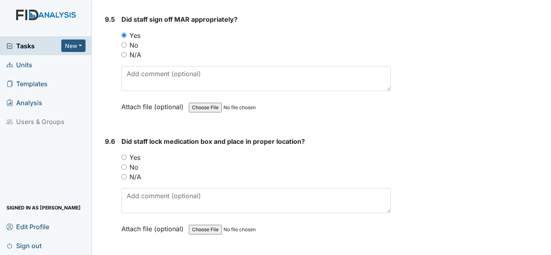
scroll to position [9192, 0]
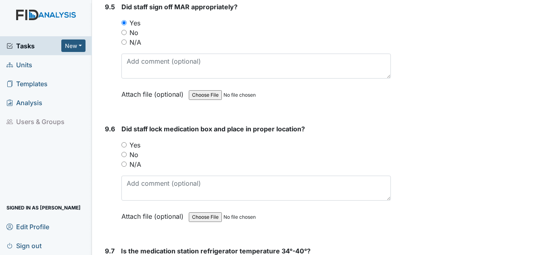
click at [137, 146] on label "Yes" at bounding box center [134, 145] width 11 height 10
click at [127, 146] on input "Yes" at bounding box center [123, 144] width 5 height 5
radio input "true"
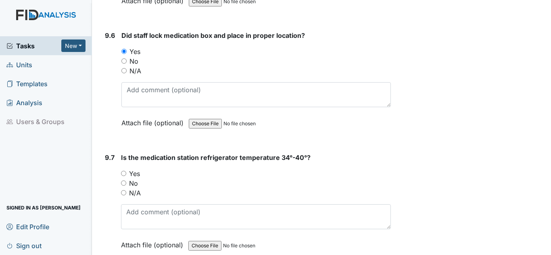
scroll to position [9313, 0]
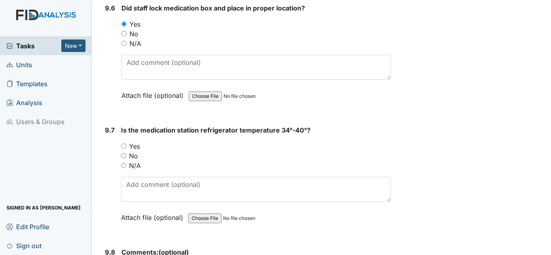
click at [136, 145] on label "Yes" at bounding box center [134, 147] width 11 height 10
click at [126, 145] on input "Yes" at bounding box center [123, 146] width 5 height 5
radio input "true"
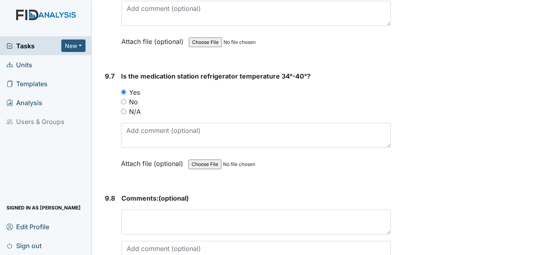
scroll to position [9445, 0]
